Goal: Task Accomplishment & Management: Manage account settings

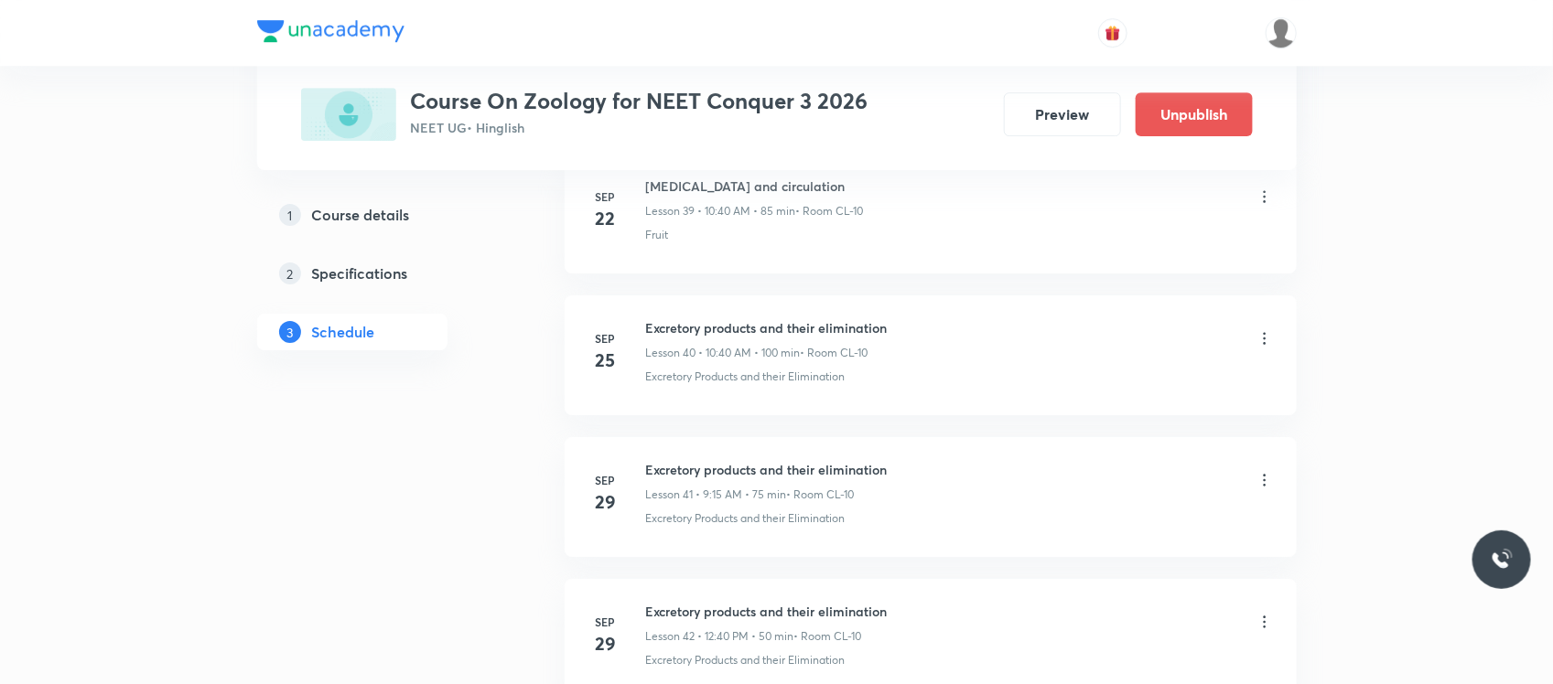
scroll to position [5760, 0]
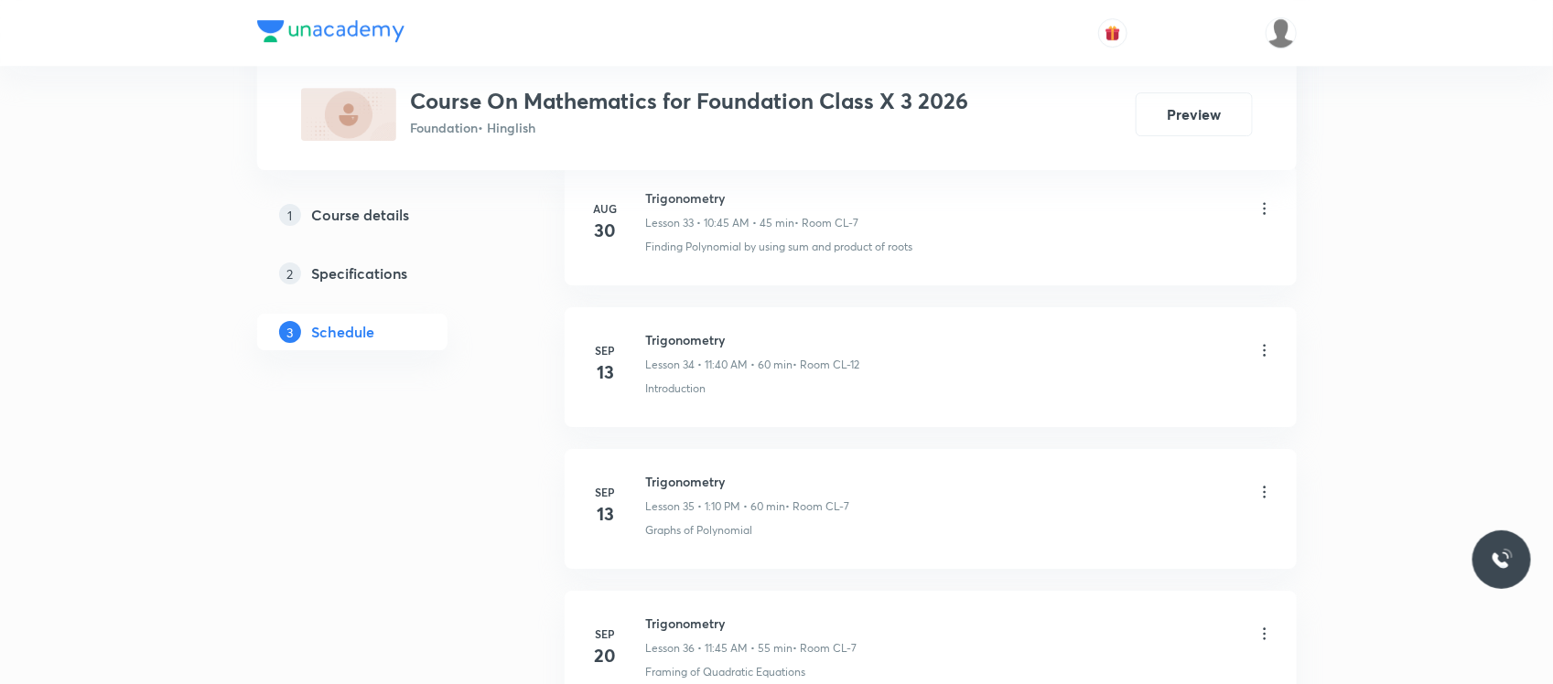
scroll to position [6329, 0]
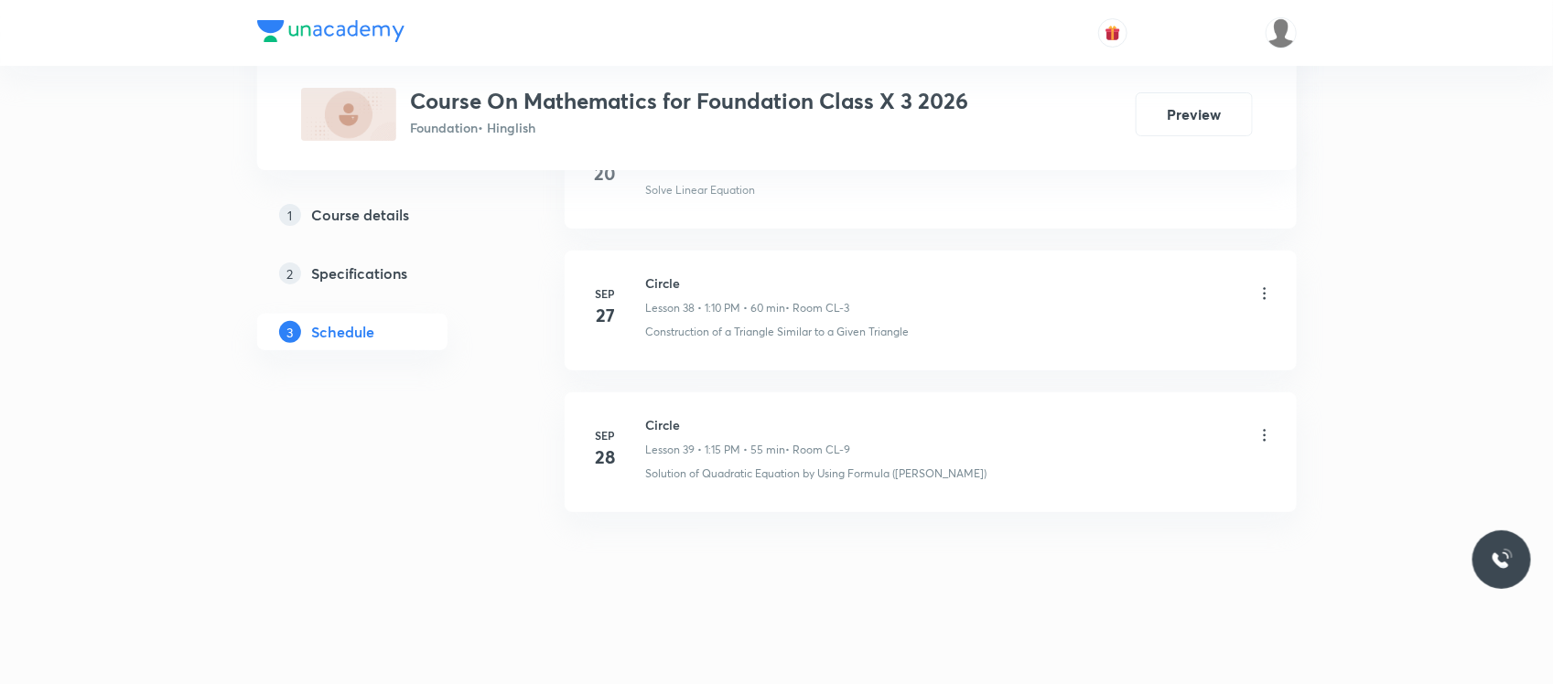
click at [659, 427] on h6 "Circle" at bounding box center [748, 424] width 205 height 19
copy h6 "Circle"
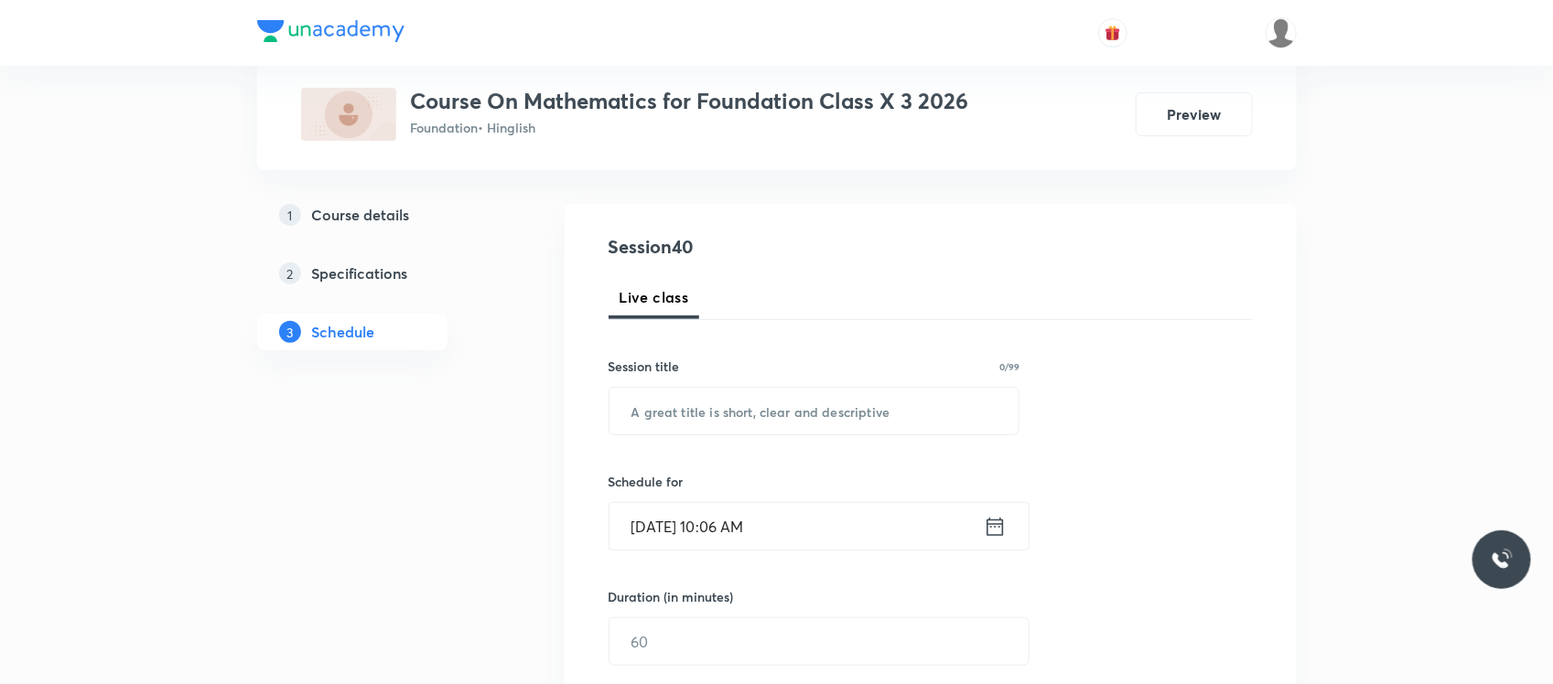
scroll to position [166, 0]
click at [710, 422] on input "text" at bounding box center [814, 407] width 410 height 47
paste input "Circle"
type input "Circle"
click at [808, 515] on input "Oct 4, 2025, 10:06 AM" at bounding box center [796, 523] width 374 height 47
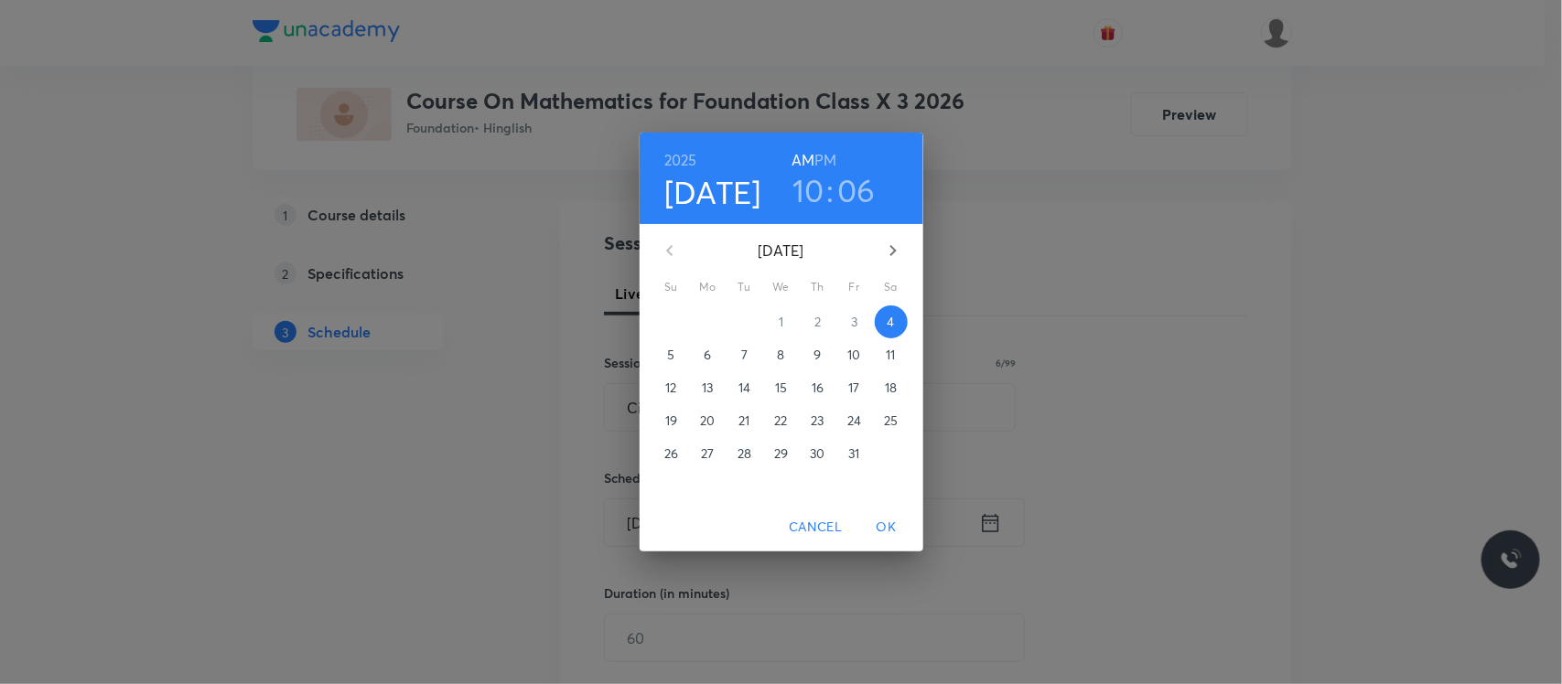
click at [857, 195] on h3 "06" at bounding box center [856, 190] width 38 height 38
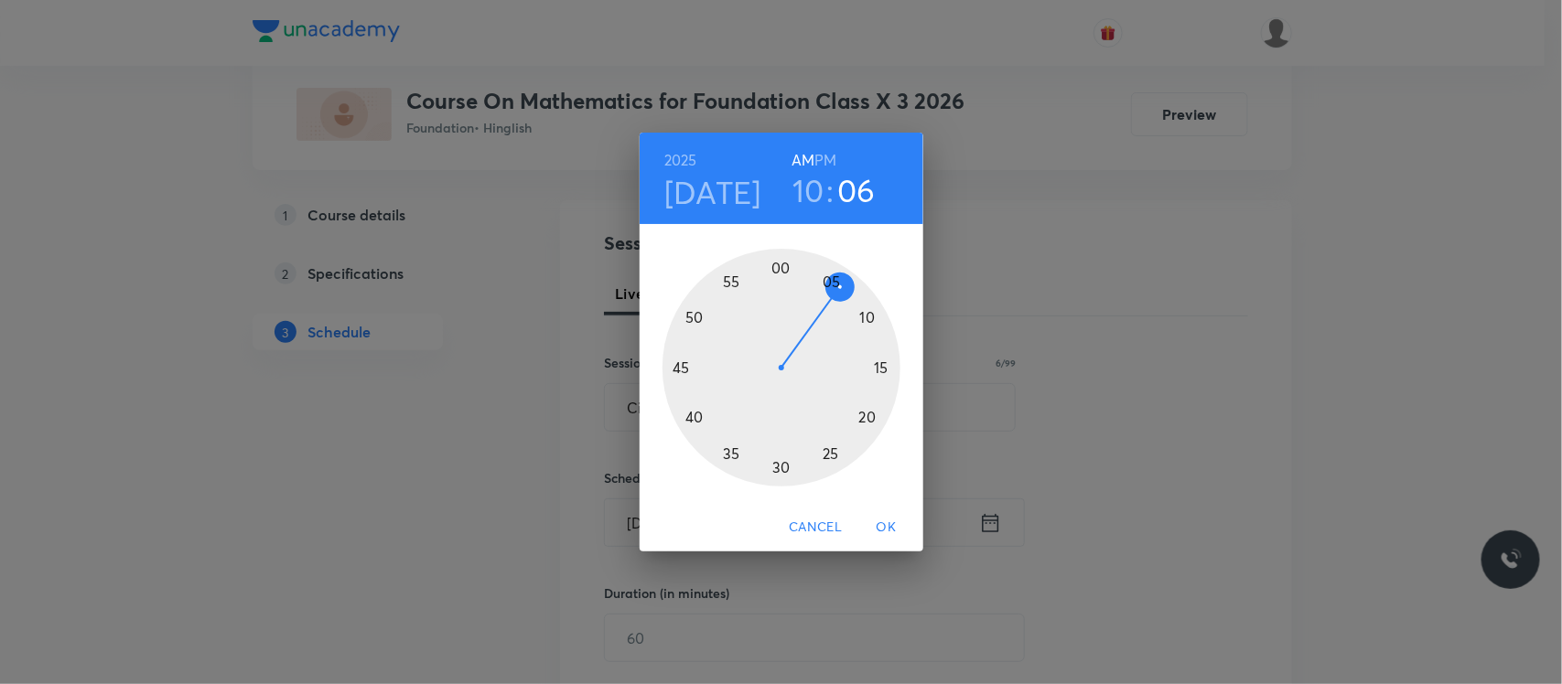
click at [774, 465] on div at bounding box center [781, 368] width 238 height 238
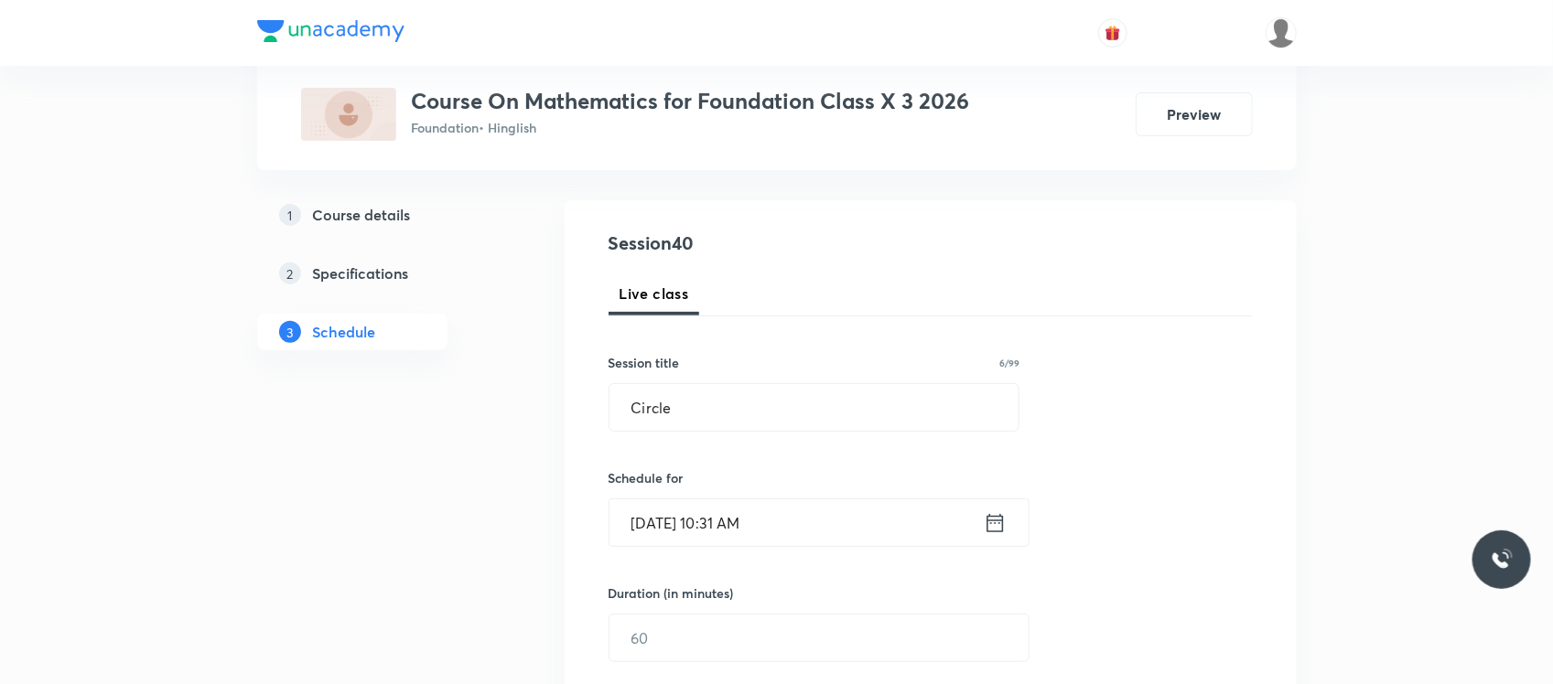
click at [774, 538] on input "Oct 4, 2025, 10:31 AM" at bounding box center [796, 523] width 374 height 47
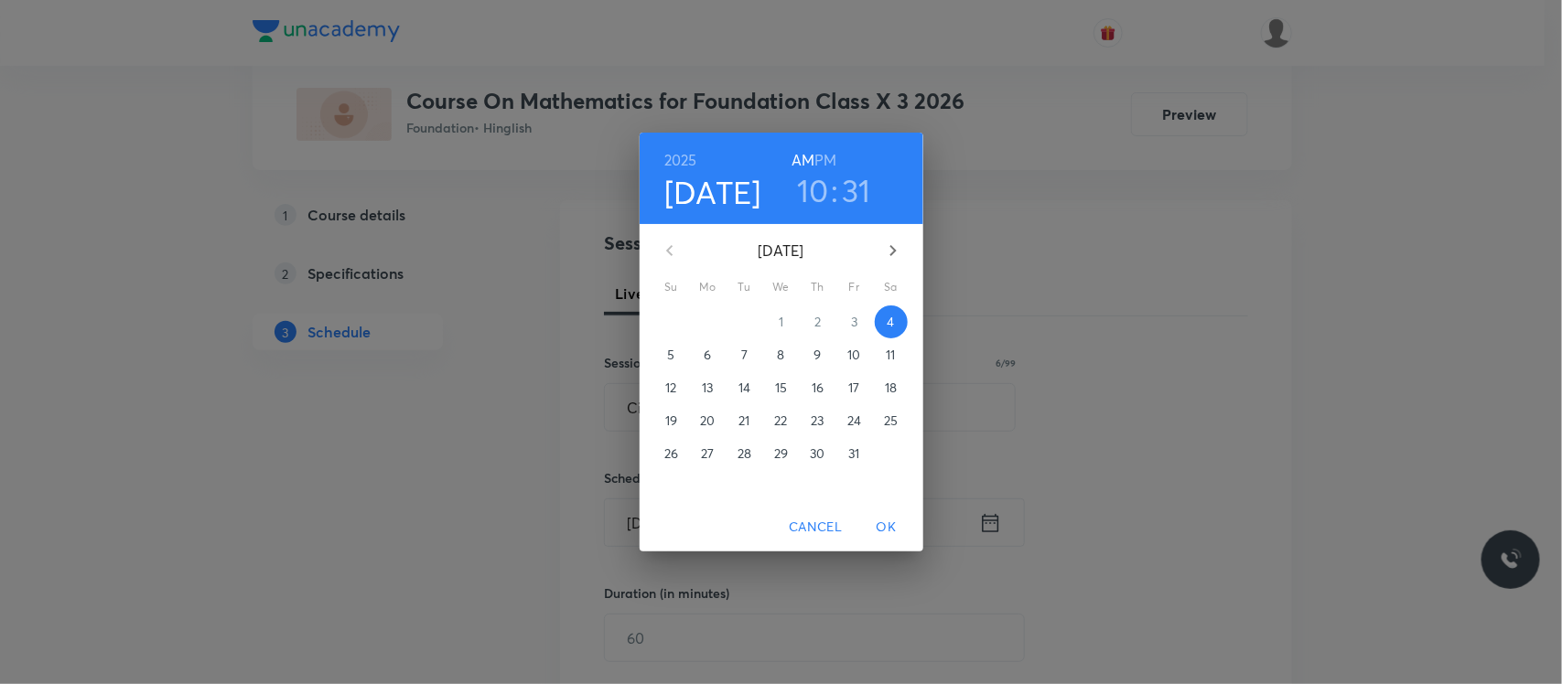
click at [854, 195] on h3 "31" at bounding box center [856, 190] width 29 height 38
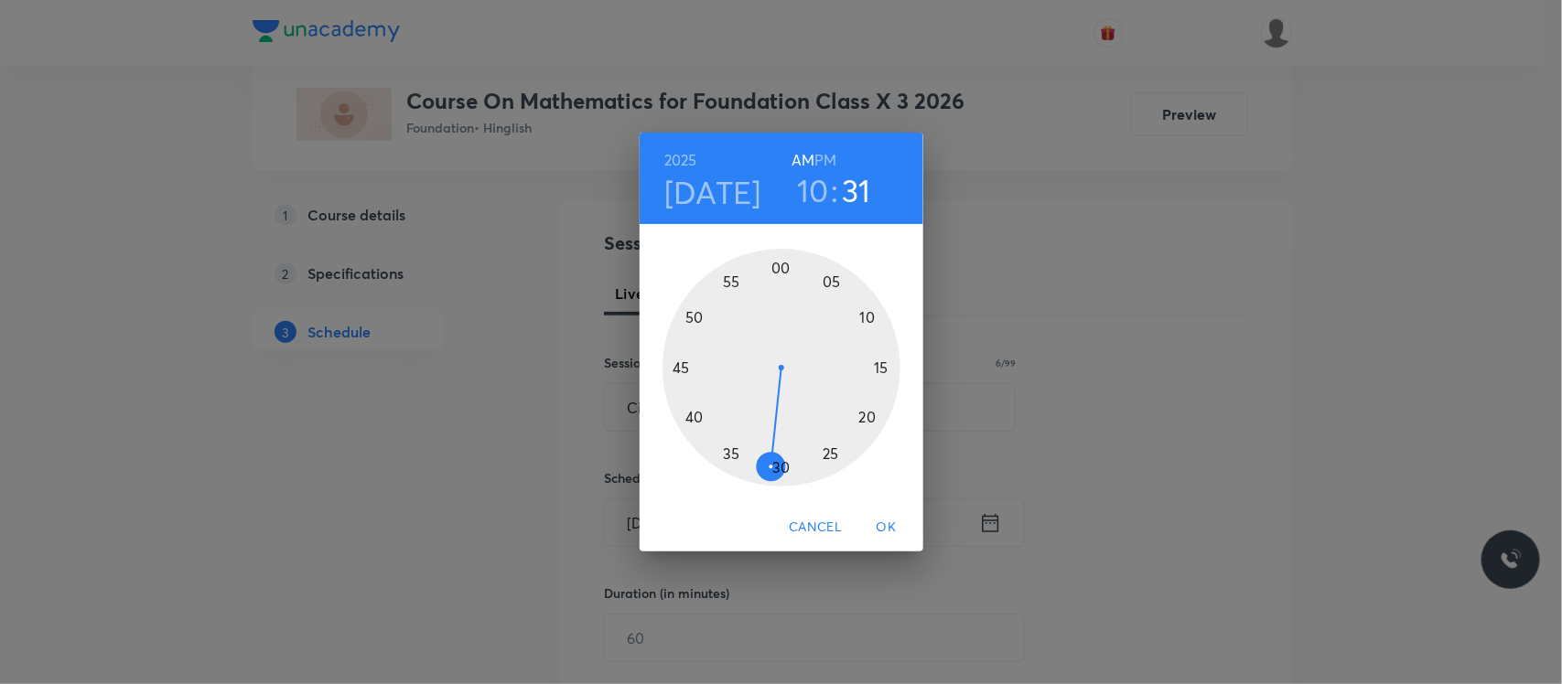
click at [776, 465] on div at bounding box center [781, 368] width 238 height 238
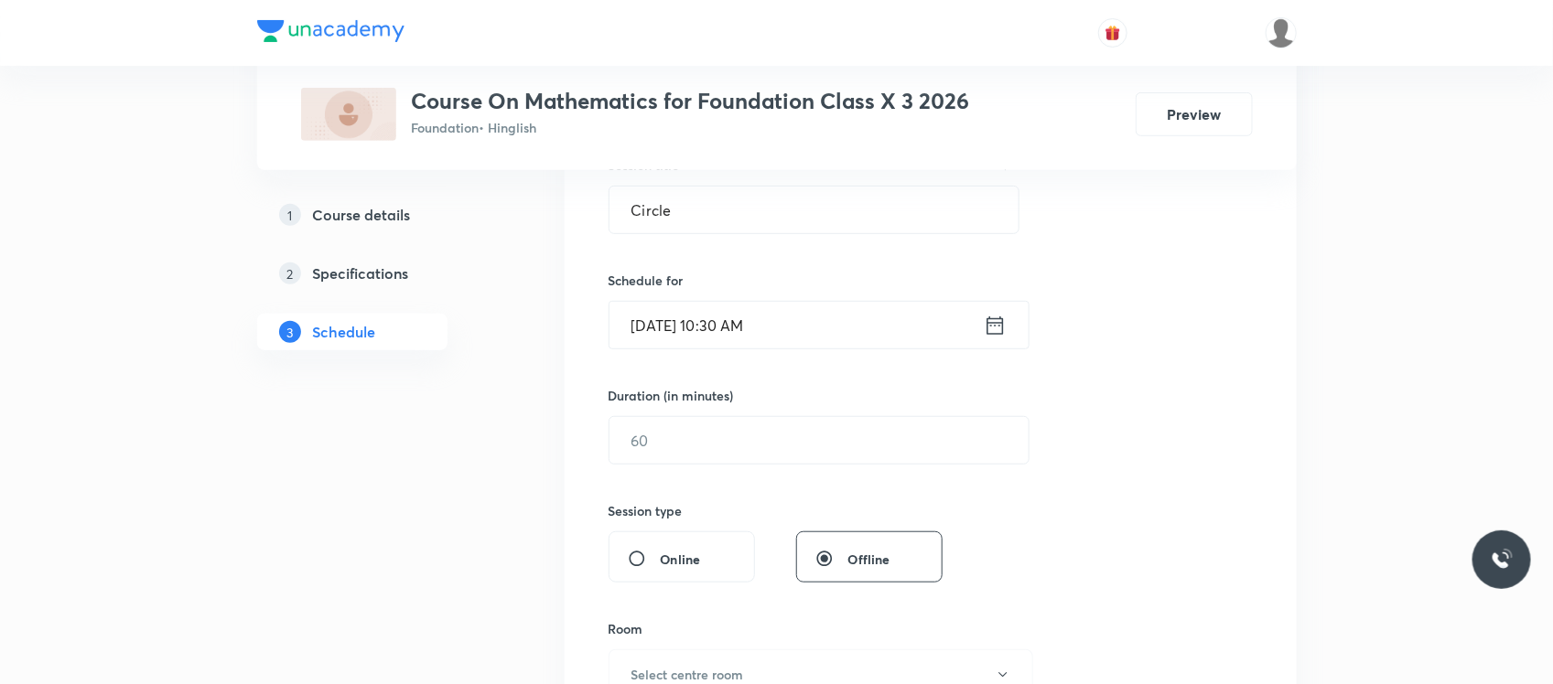
scroll to position [385, 0]
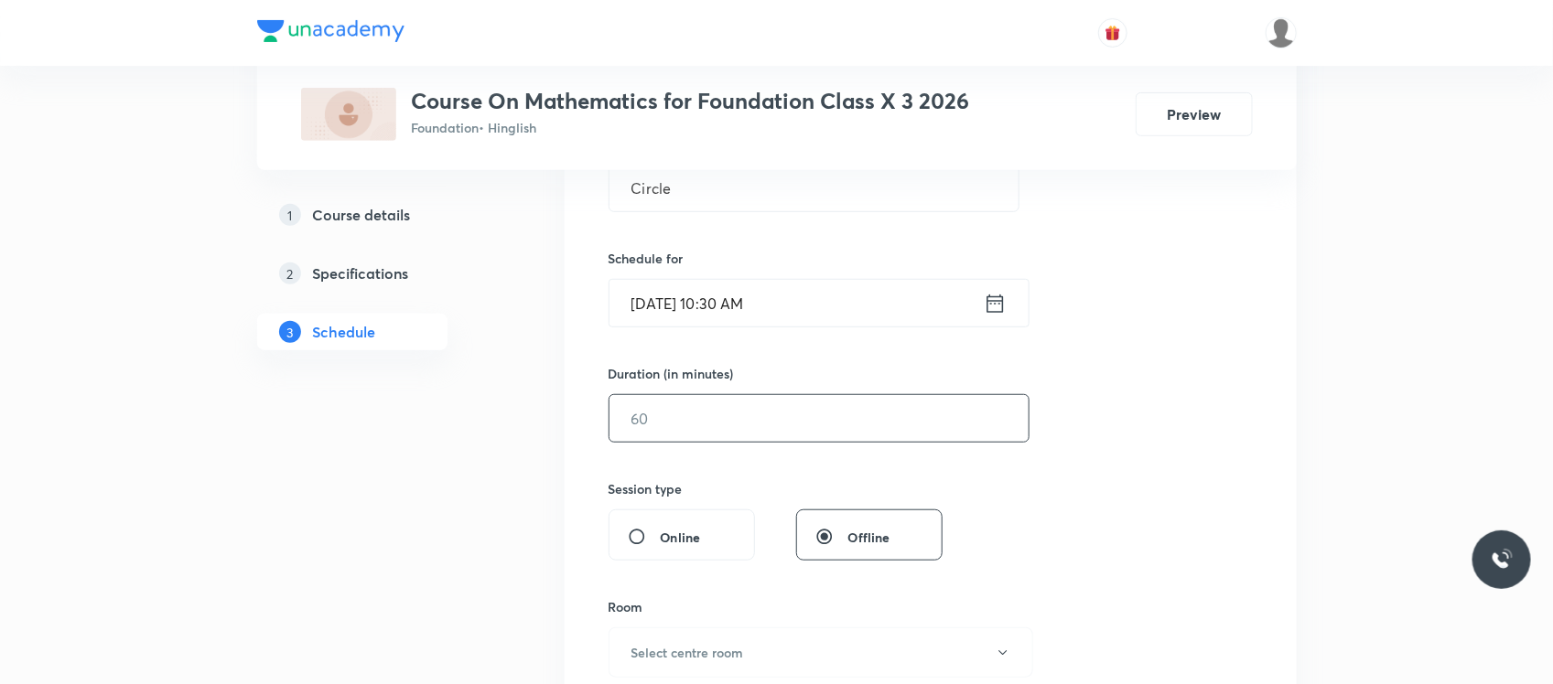
click at [775, 430] on input "text" at bounding box center [818, 418] width 419 height 47
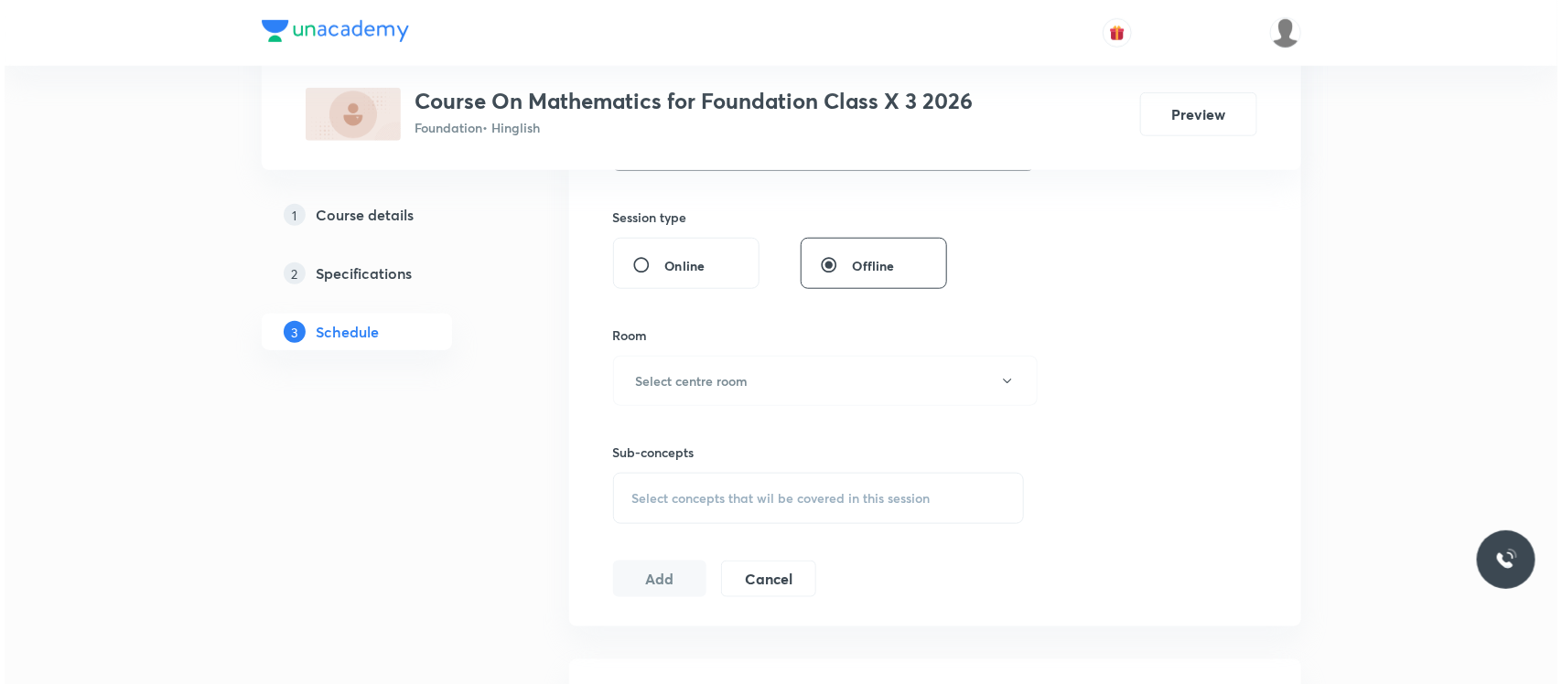
scroll to position [661, 0]
type input "60"
click at [828, 355] on button "Select centre room" at bounding box center [820, 377] width 425 height 50
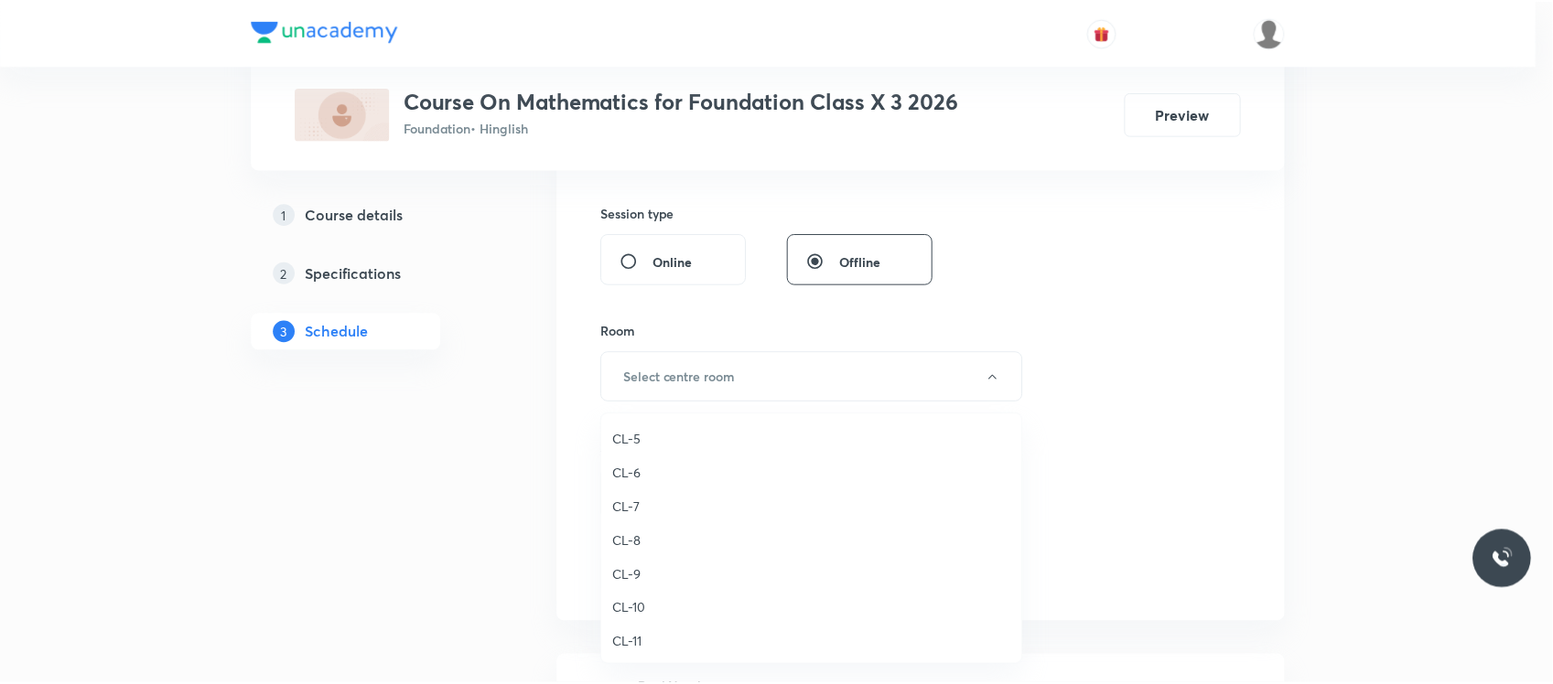
scroll to position [639, 0]
click at [632, 501] on span "CL-7" at bounding box center [816, 510] width 401 height 19
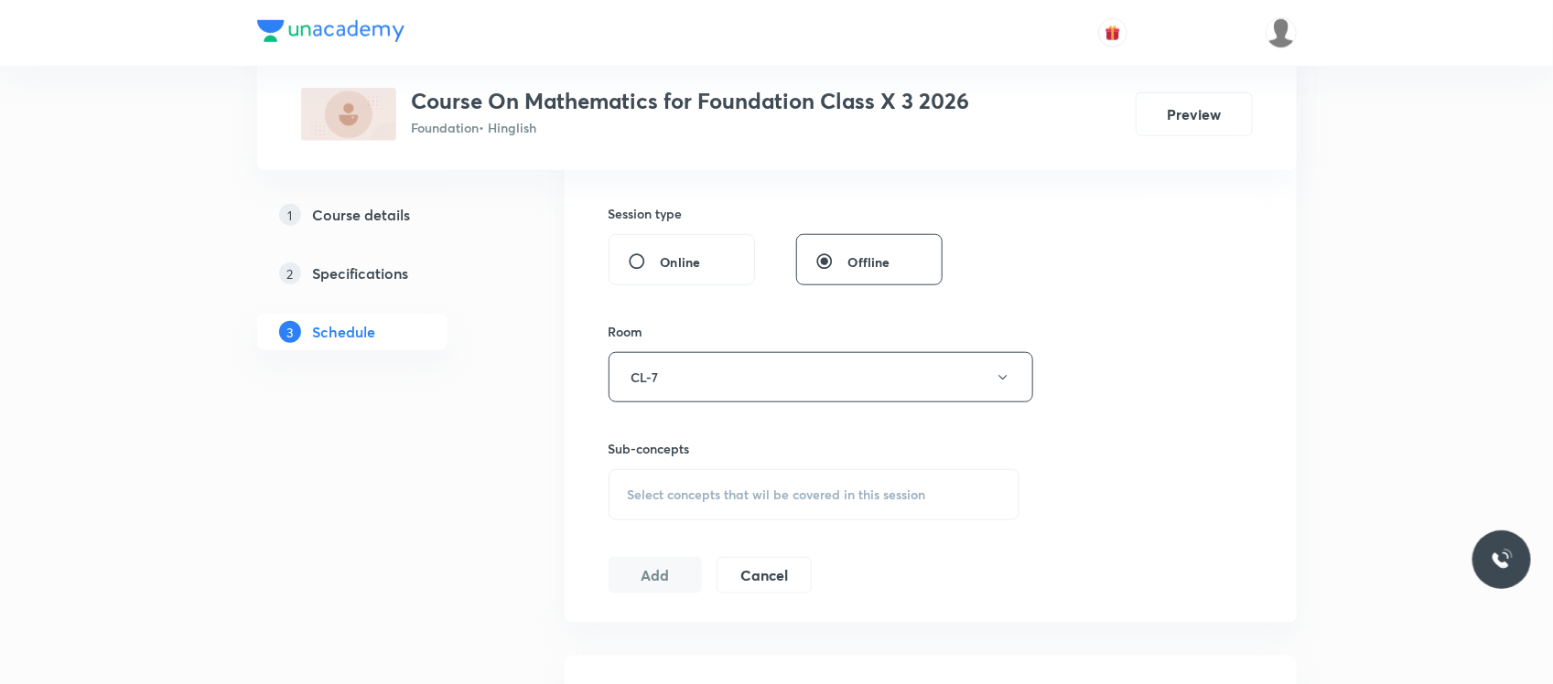
click at [691, 552] on div "Session 40 Live class Session title 6/99 Circle ​ Schedule for Oct 4, 2025, 10:…" at bounding box center [930, 164] width 644 height 859
click at [709, 488] on span "Select concepts that wil be covered in this session" at bounding box center [777, 495] width 298 height 15
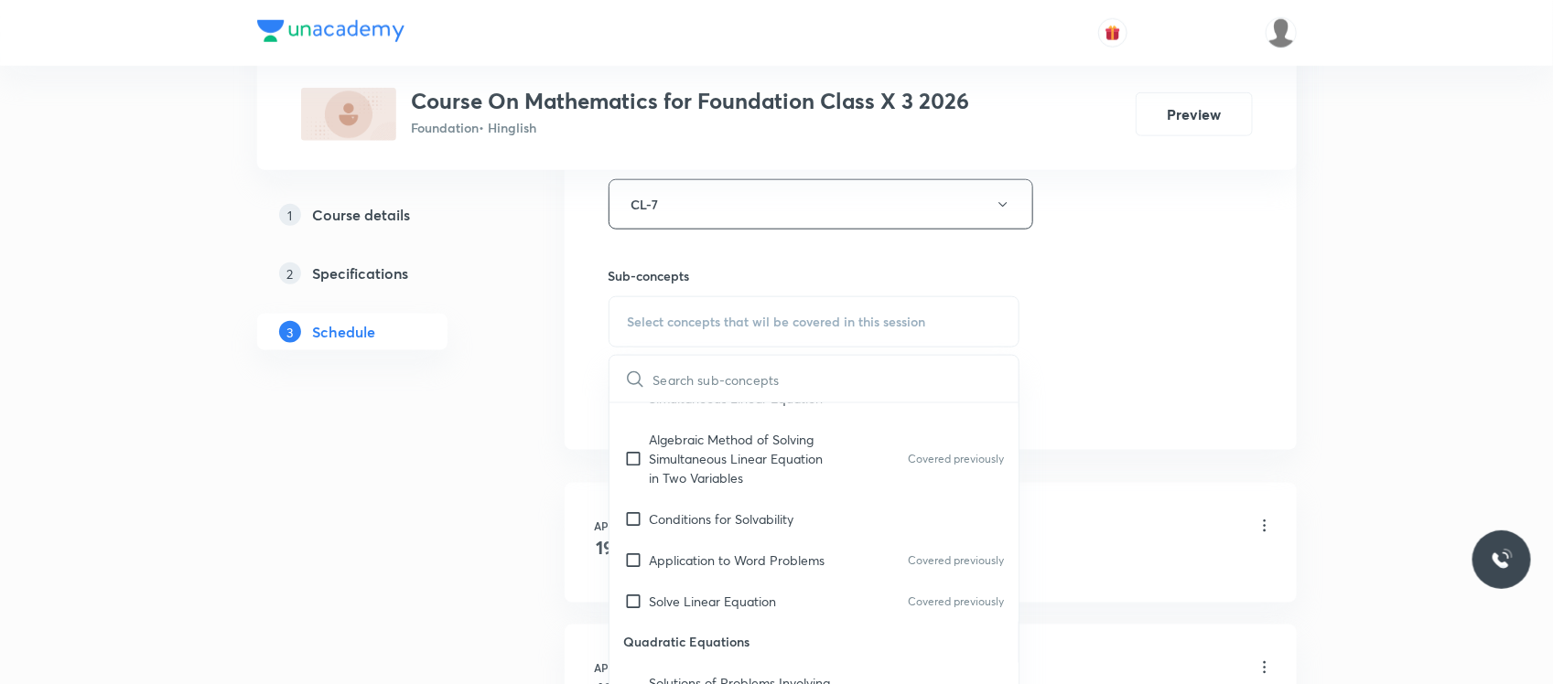
scroll to position [1676, 0]
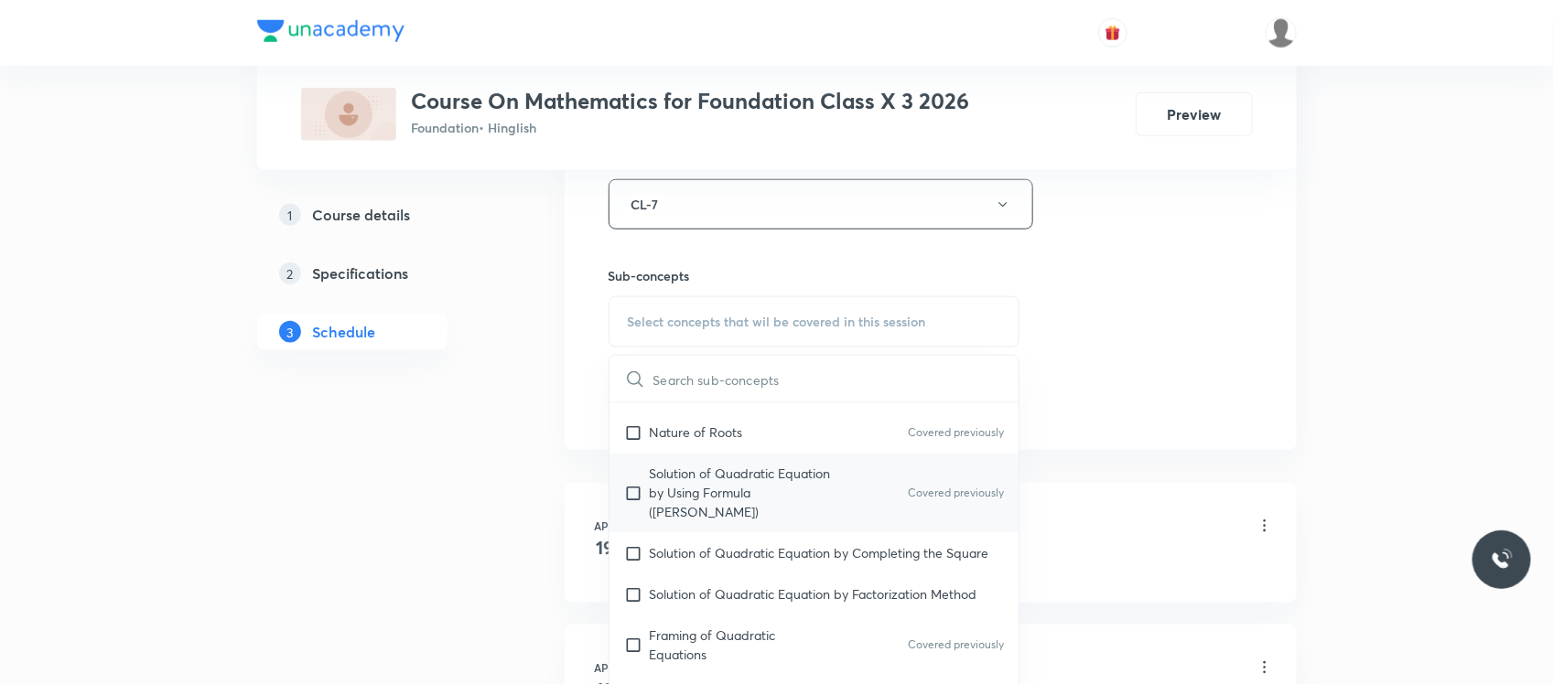
click at [719, 480] on p "Solution of Quadratic Equation by Using Formula (shreedharacharya Rue)" at bounding box center [742, 494] width 185 height 58
checkbox input "true"
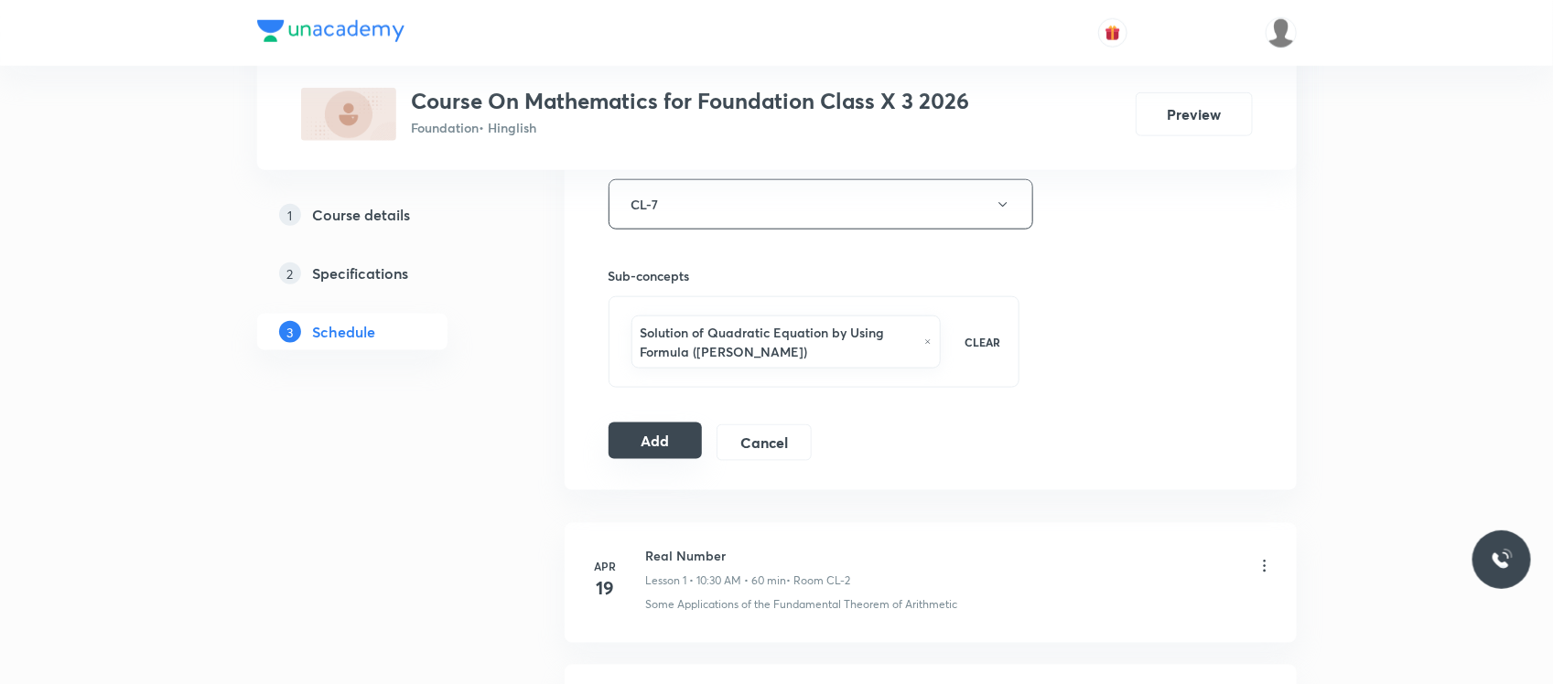
click at [637, 453] on button "Add" at bounding box center [655, 441] width 94 height 37
